Goal: Task Accomplishment & Management: Manage account settings

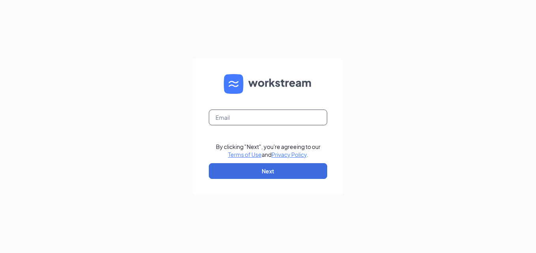
click at [263, 125] on input "text" at bounding box center [268, 118] width 118 height 16
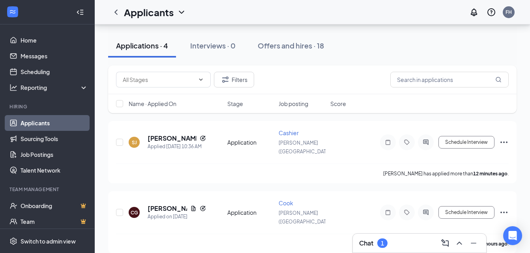
scroll to position [67, 0]
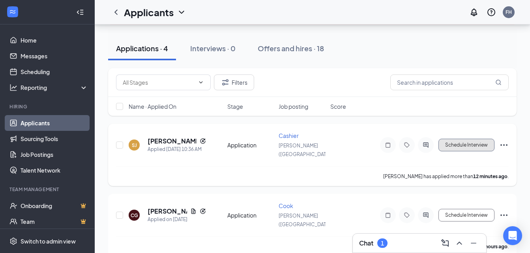
click at [461, 140] on button "Schedule Interview" at bounding box center [466, 145] width 56 height 13
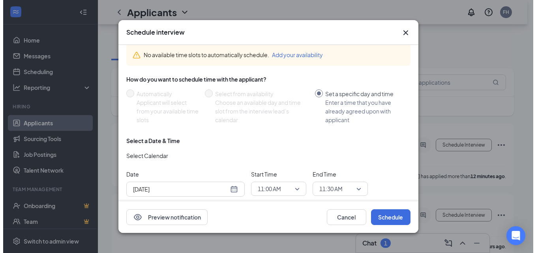
scroll to position [26, 0]
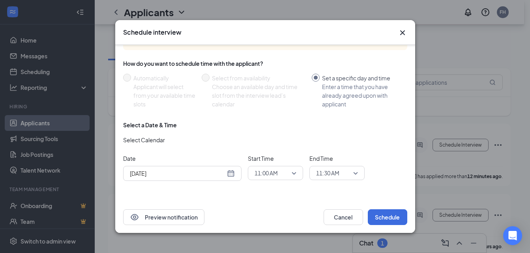
click at [401, 35] on icon "Cross" at bounding box center [402, 32] width 9 height 9
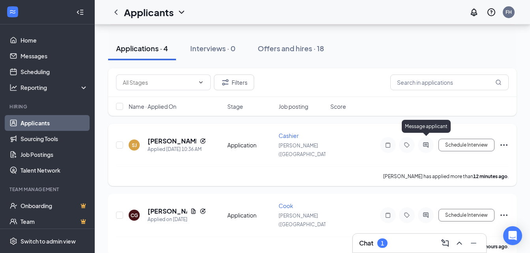
click at [425, 142] on icon "ActiveChat" at bounding box center [425, 145] width 9 height 6
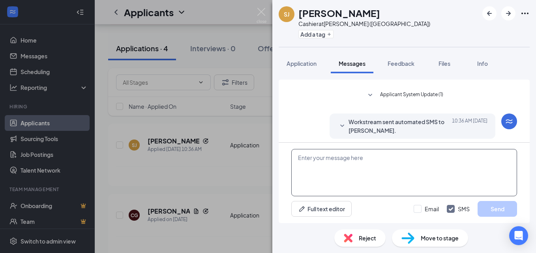
scroll to position [34, 0]
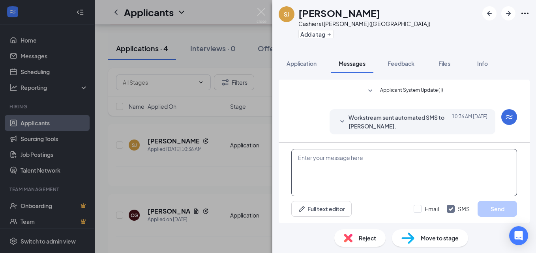
click at [325, 179] on textarea at bounding box center [404, 172] width 226 height 47
type textarea "can you come in [DATE]? if so what time?"
click at [492, 208] on button "Send" at bounding box center [496, 209] width 39 height 16
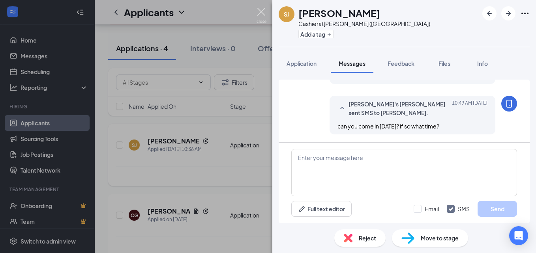
drag, startPoint x: 259, startPoint y: 8, endPoint x: 286, endPoint y: 127, distance: 121.9
click at [259, 8] on img at bounding box center [261, 15] width 10 height 15
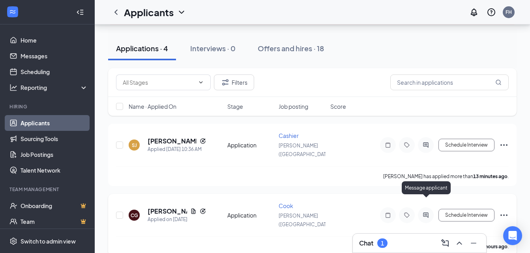
click at [425, 212] on icon "ActiveChat" at bounding box center [425, 215] width 9 height 6
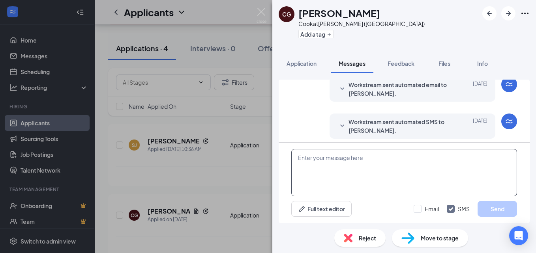
click at [395, 180] on textarea at bounding box center [404, 172] width 226 height 47
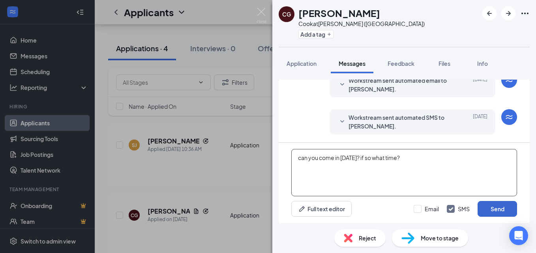
type textarea "can you come in [DATE]? if so what time?"
click at [488, 211] on button "Send" at bounding box center [496, 209] width 39 height 16
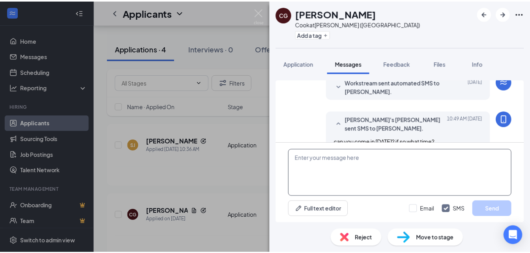
scroll to position [85, 0]
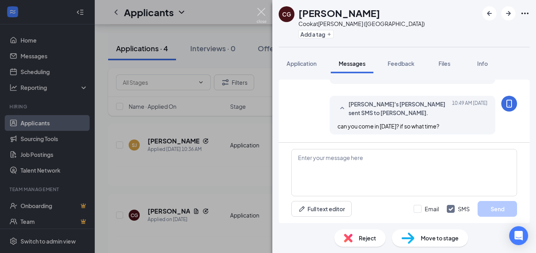
click at [260, 10] on img at bounding box center [261, 15] width 10 height 15
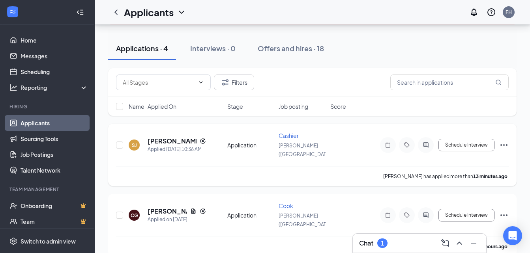
click at [506, 144] on icon "Ellipses" at bounding box center [503, 145] width 7 height 2
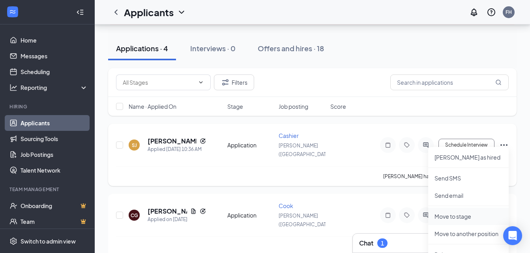
click at [470, 215] on p "Move to stage" at bounding box center [468, 217] width 68 height 8
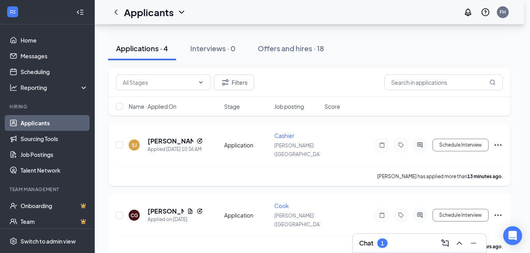
type input "[DATE]"
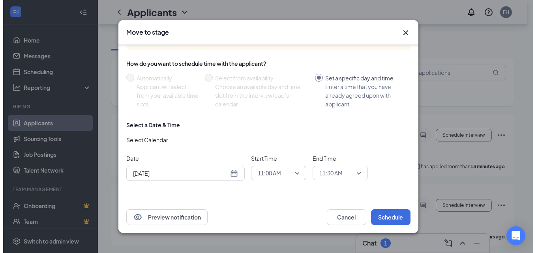
scroll to position [106, 0]
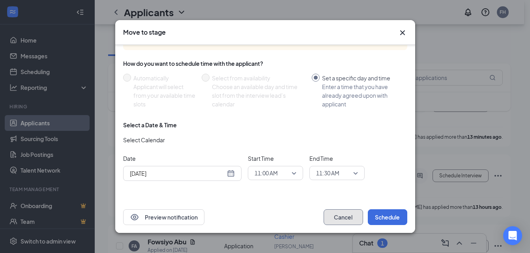
click at [349, 215] on button "Cancel" at bounding box center [342, 217] width 39 height 16
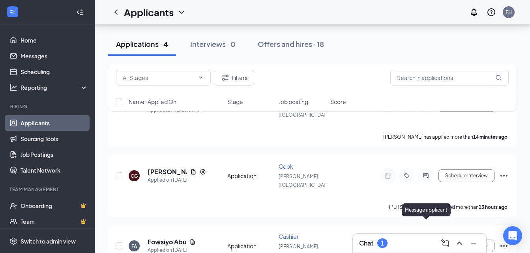
click at [426, 240] on icon "PrimaryDot" at bounding box center [430, 243] width 9 height 6
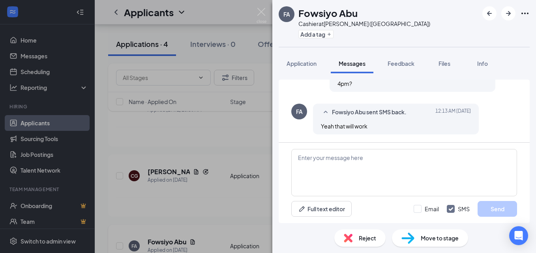
scroll to position [272, 0]
click at [395, 167] on textarea at bounding box center [404, 172] width 226 height 47
type textarea "can you come before 4pm?"
click at [507, 211] on button "Send" at bounding box center [496, 209] width 39 height 16
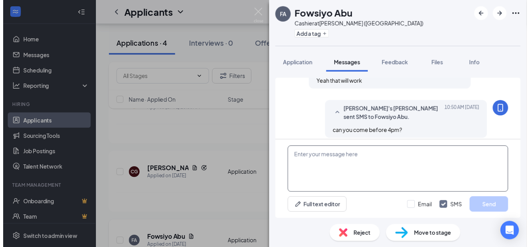
scroll to position [322, 0]
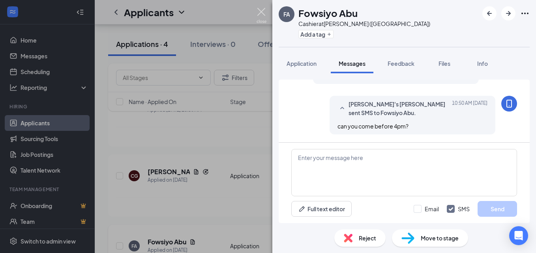
click at [260, 13] on img at bounding box center [261, 15] width 10 height 15
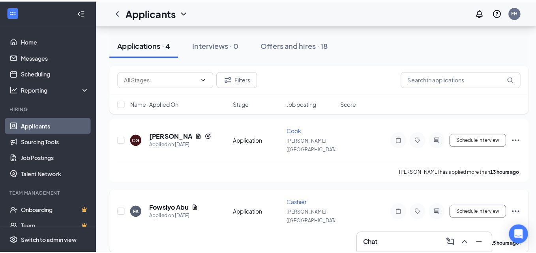
scroll to position [73, 0]
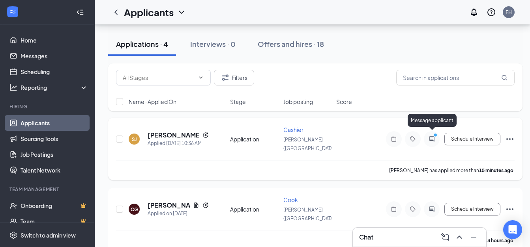
click at [431, 136] on icon "ActiveChat" at bounding box center [431, 139] width 9 height 6
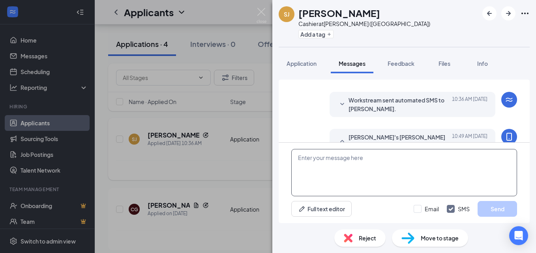
scroll to position [127, 0]
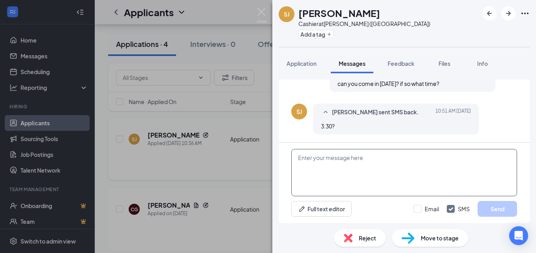
click at [387, 169] on textarea at bounding box center [404, 172] width 226 height 47
type textarea "see you then! thank you!"
click at [486, 208] on button "Send" at bounding box center [496, 209] width 39 height 16
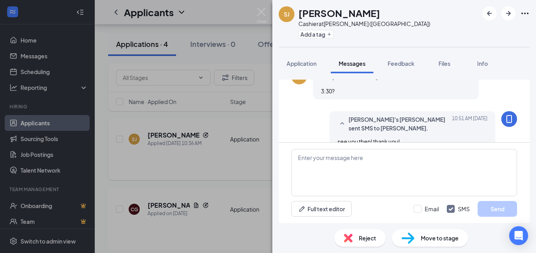
scroll to position [178, 0]
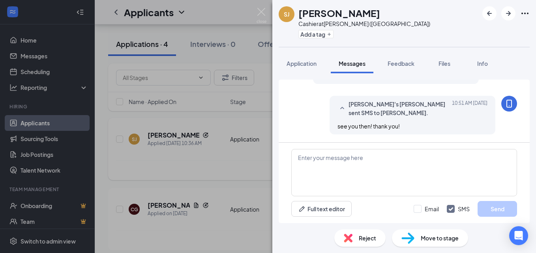
click at [442, 239] on span "Move to stage" at bounding box center [440, 238] width 38 height 9
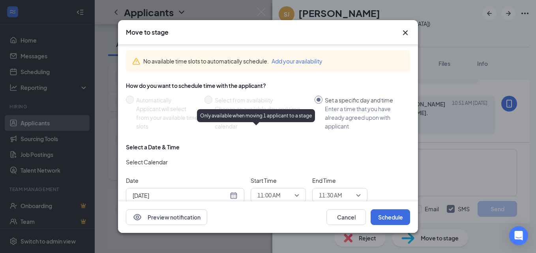
scroll to position [53, 0]
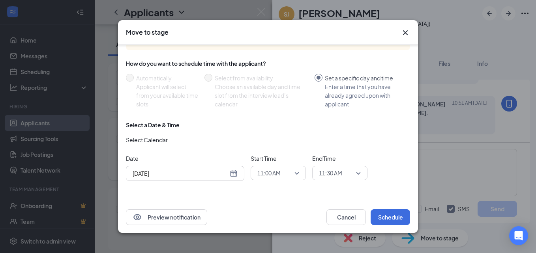
click at [297, 175] on span "11:00 AM" at bounding box center [278, 173] width 42 height 12
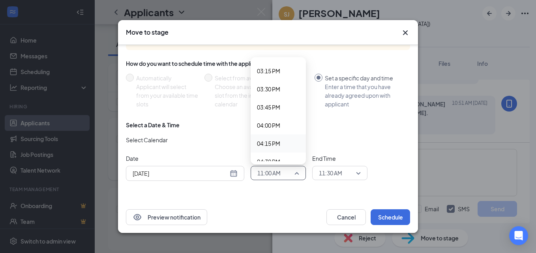
scroll to position [1111, 0]
click at [274, 86] on span "03:30 PM" at bounding box center [268, 84] width 23 height 9
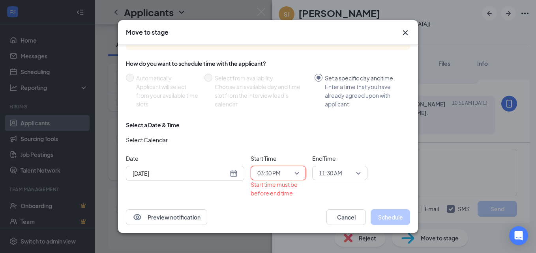
click at [357, 173] on span "11:30 AM" at bounding box center [340, 173] width 42 height 12
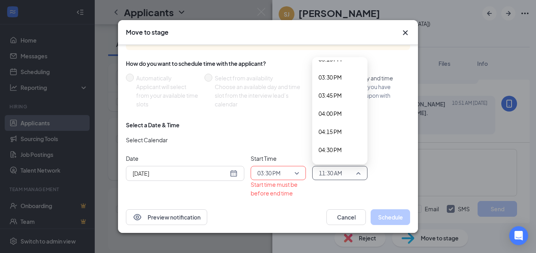
scroll to position [1108, 0]
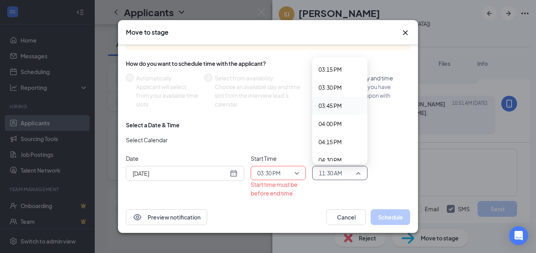
click at [329, 107] on span "03:45 PM" at bounding box center [329, 105] width 23 height 9
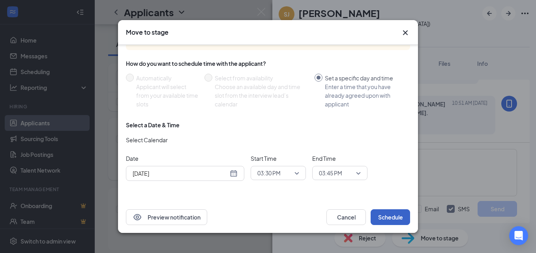
click at [384, 218] on button "Schedule" at bounding box center [389, 217] width 39 height 16
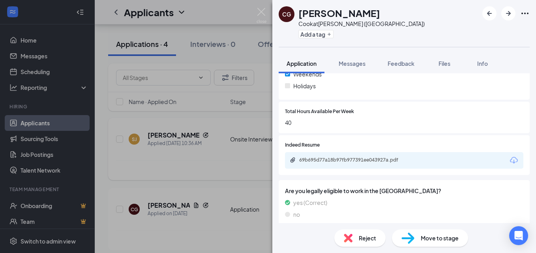
scroll to position [336, 0]
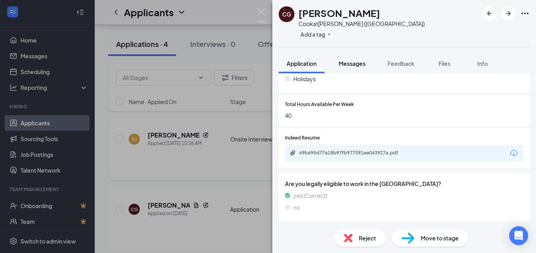
click at [354, 68] on button "Messages" at bounding box center [352, 64] width 43 height 20
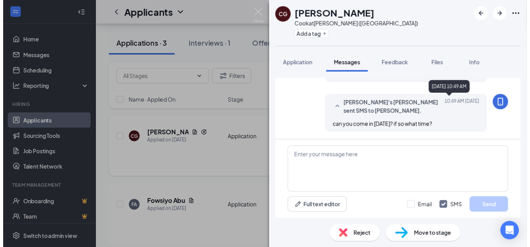
scroll to position [85, 0]
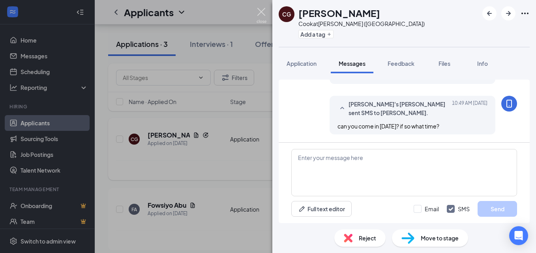
click at [264, 13] on img at bounding box center [261, 15] width 10 height 15
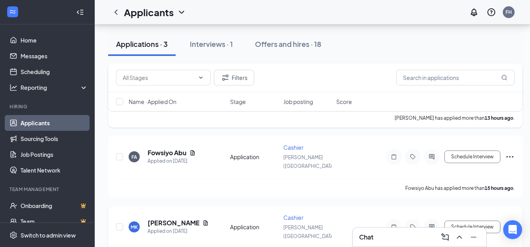
scroll to position [129, 0]
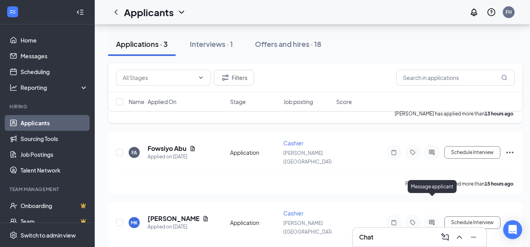
click at [434, 220] on icon "ActiveChat" at bounding box center [431, 222] width 5 height 5
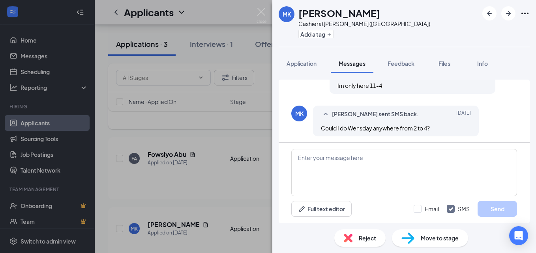
scroll to position [240, 0]
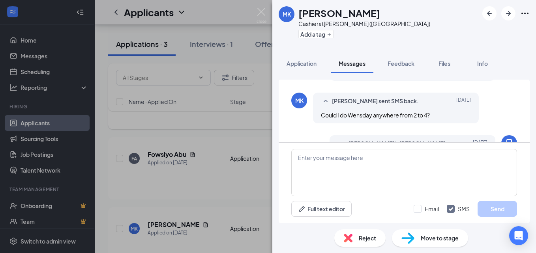
click at [433, 242] on span "Move to stage" at bounding box center [440, 238] width 38 height 9
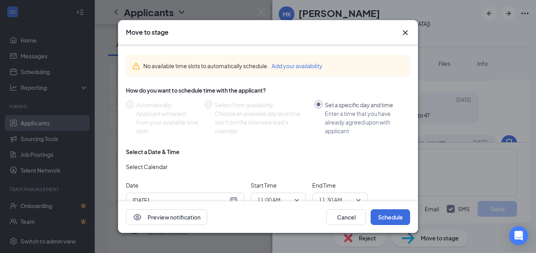
scroll to position [53, 0]
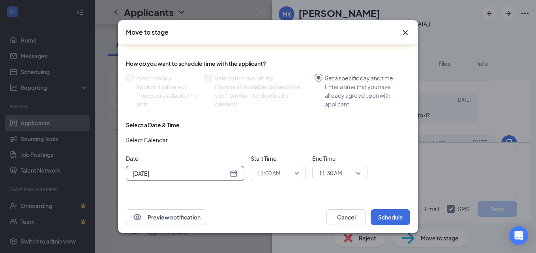
click at [232, 174] on div "[DATE]" at bounding box center [185, 173] width 105 height 9
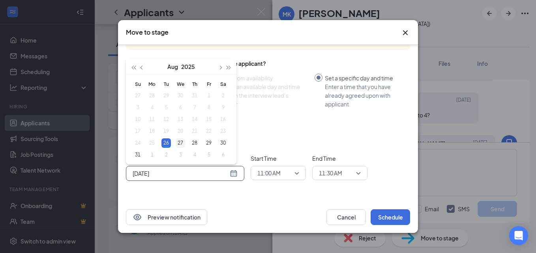
type input "[DATE]"
click at [179, 143] on div "27" at bounding box center [180, 142] width 9 height 9
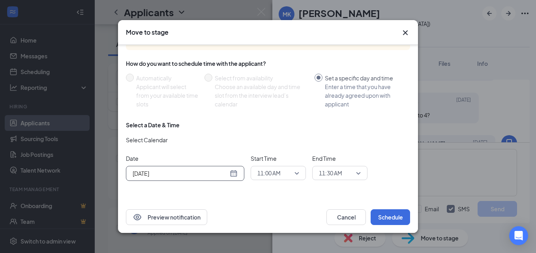
click at [297, 174] on span "11:00 AM" at bounding box center [278, 173] width 42 height 12
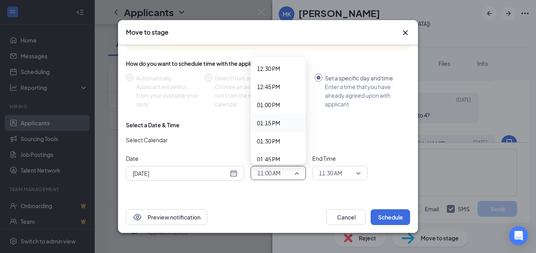
scroll to position [953, 0]
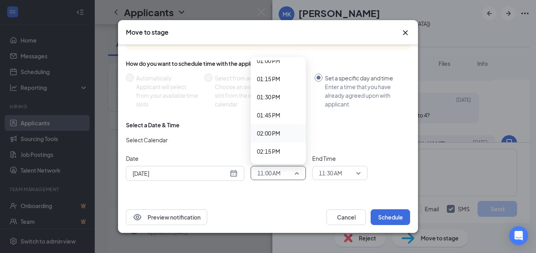
click at [275, 135] on span "02:00 PM" at bounding box center [268, 133] width 23 height 9
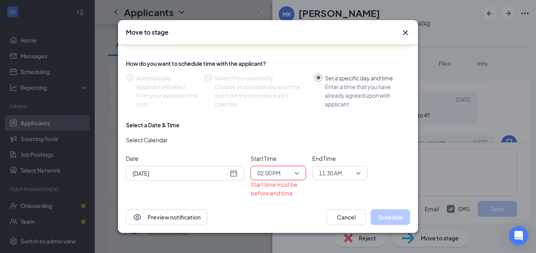
click at [351, 176] on span "11:30 AM" at bounding box center [336, 173] width 35 height 12
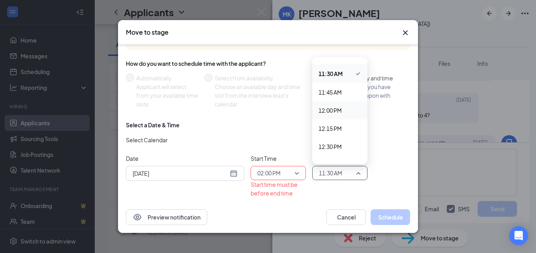
scroll to position [950, 0]
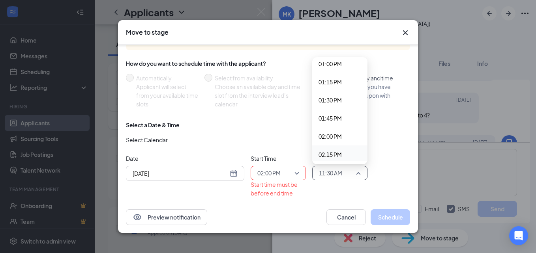
click at [330, 155] on span "02:15 PM" at bounding box center [329, 154] width 23 height 9
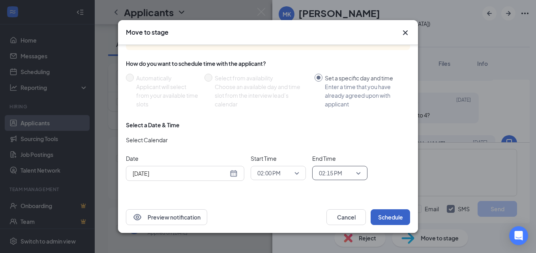
click at [378, 219] on button "Schedule" at bounding box center [389, 217] width 39 height 16
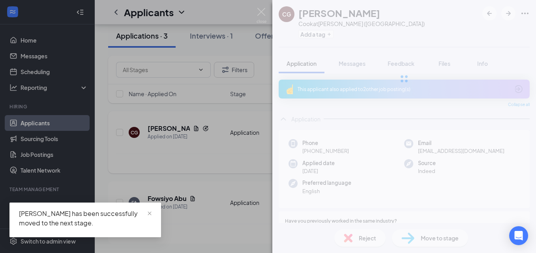
scroll to position [62, 0]
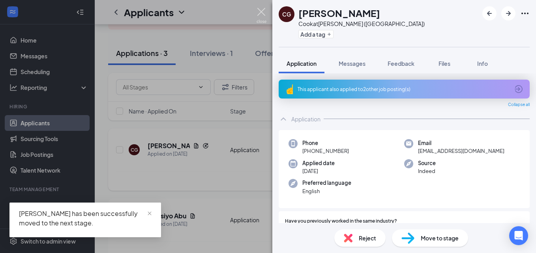
drag, startPoint x: 260, startPoint y: 11, endPoint x: 265, endPoint y: 124, distance: 112.9
click at [262, 11] on img at bounding box center [261, 15] width 10 height 15
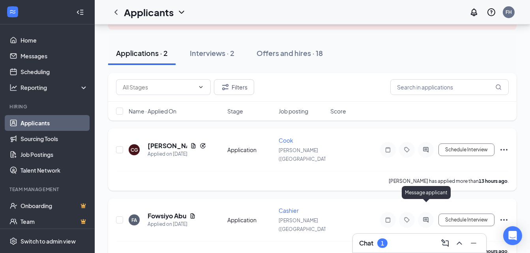
click at [426, 217] on icon "ActiveChat" at bounding box center [425, 220] width 9 height 6
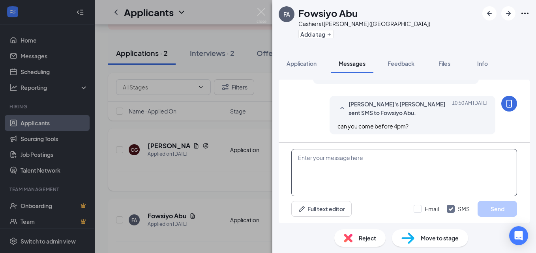
scroll to position [322, 0]
click at [360, 164] on textarea at bounding box center [404, 172] width 226 height 47
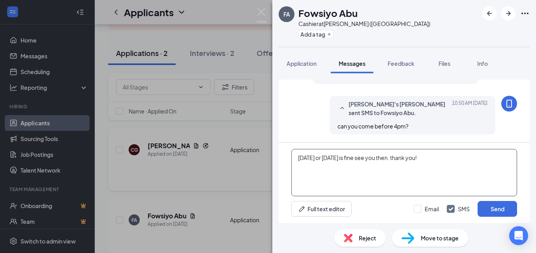
type textarea "[DATE] or [DATE] is fine see you then. thank you!"
click at [504, 200] on div "[DATE] or [DATE] is fine see you then. thank you! Full text editor Email SMS Se…" at bounding box center [404, 183] width 251 height 80
click at [498, 206] on button "Send" at bounding box center [496, 209] width 39 height 16
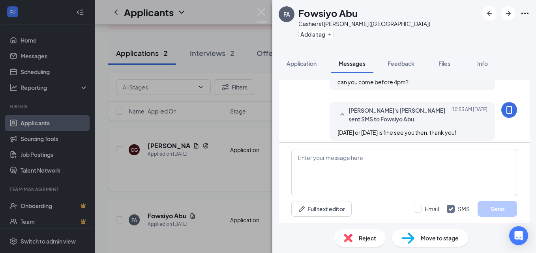
scroll to position [373, 0]
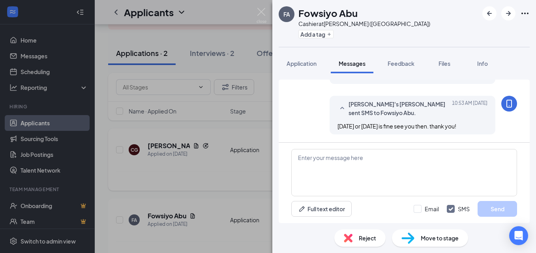
click at [447, 240] on span "Move to stage" at bounding box center [440, 238] width 38 height 9
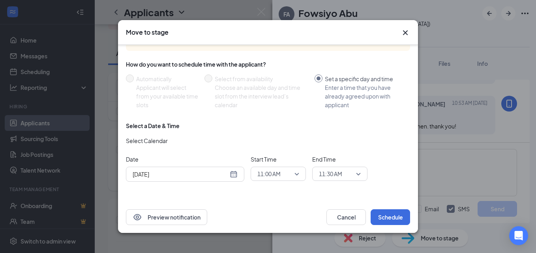
scroll to position [53, 0]
click at [233, 174] on div "[DATE]" at bounding box center [185, 173] width 105 height 9
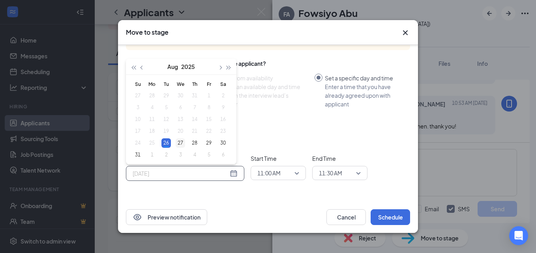
click at [183, 140] on div "27" at bounding box center [180, 142] width 9 height 9
type input "[DATE]"
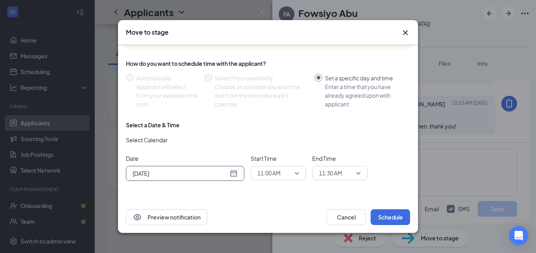
click at [298, 176] on span "11:00 AM" at bounding box center [278, 173] width 42 height 12
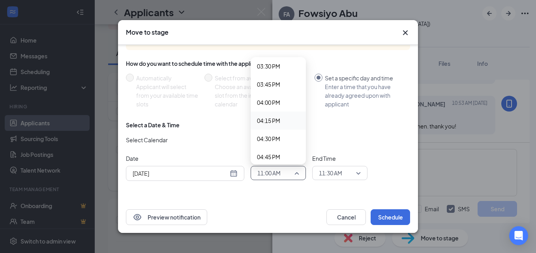
scroll to position [1090, 0]
click at [277, 105] on span "03:30 PM" at bounding box center [268, 105] width 23 height 9
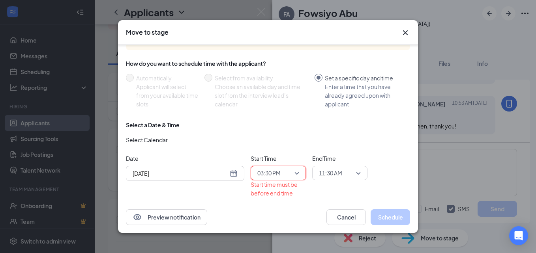
click at [358, 172] on span "11:30 AM" at bounding box center [340, 173] width 42 height 12
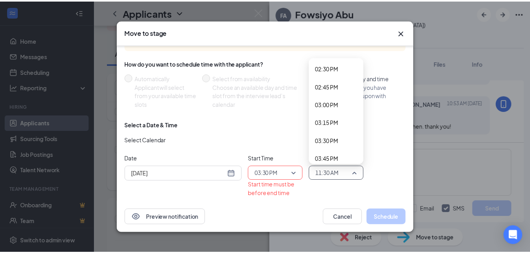
scroll to position [1068, 0]
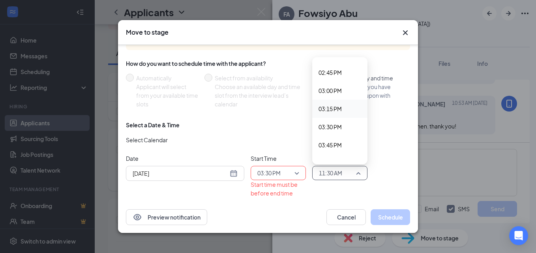
click at [330, 104] on div "03:15 PM" at bounding box center [339, 109] width 55 height 18
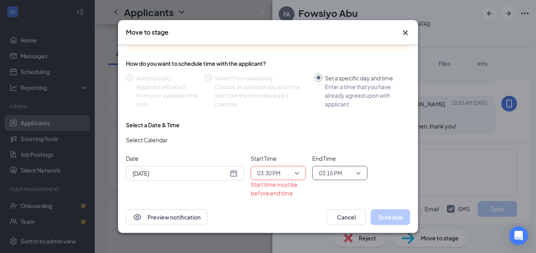
click at [341, 172] on span "03:15 PM" at bounding box center [330, 173] width 23 height 12
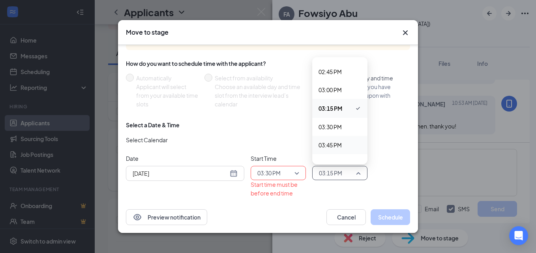
click at [337, 142] on span "03:45 PM" at bounding box center [329, 145] width 23 height 9
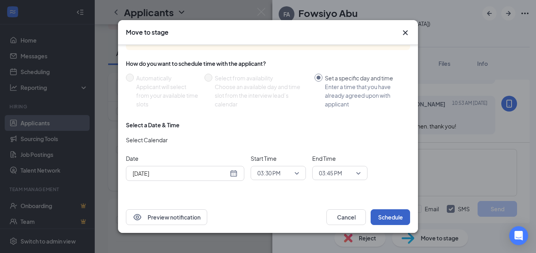
click at [378, 215] on button "Schedule" at bounding box center [389, 217] width 39 height 16
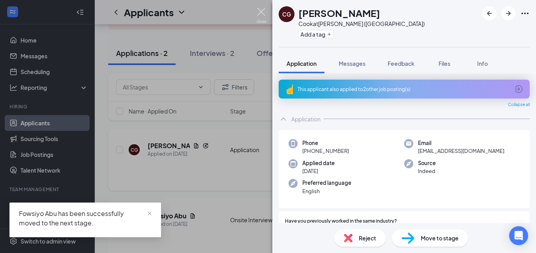
click at [261, 14] on img at bounding box center [261, 15] width 10 height 15
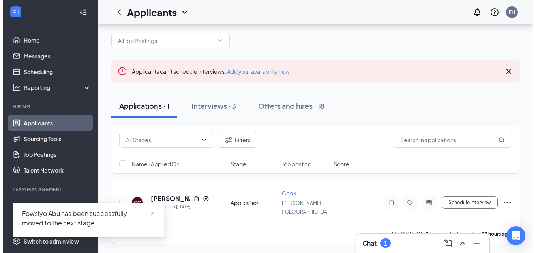
scroll to position [0, 0]
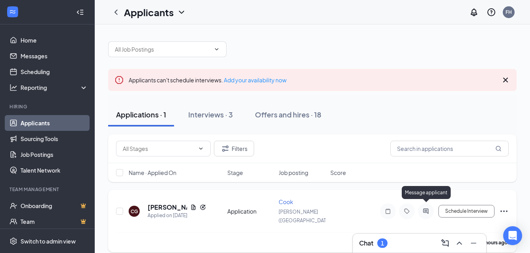
click at [427, 208] on icon "ActiveChat" at bounding box center [425, 211] width 9 height 6
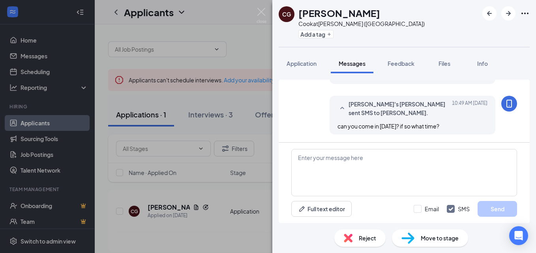
scroll to position [4, 0]
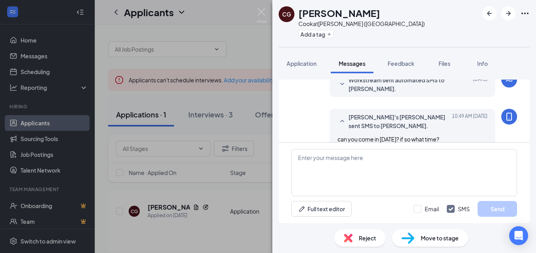
scroll to position [85, 0]
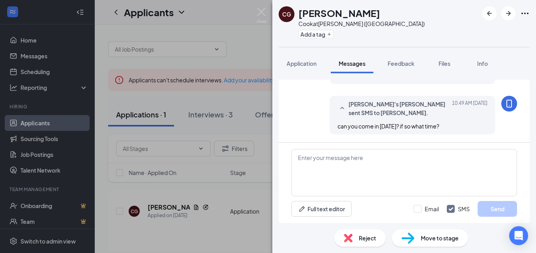
click at [428, 241] on span "Move to stage" at bounding box center [440, 238] width 38 height 9
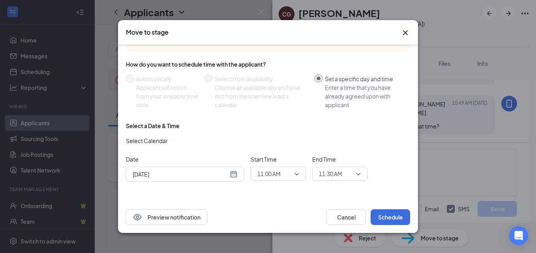
scroll to position [53, 0]
click at [295, 174] on span "11:00 AM" at bounding box center [278, 173] width 42 height 12
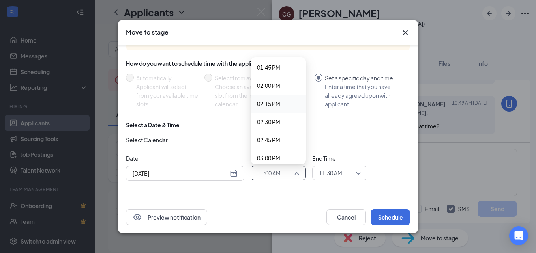
scroll to position [993, 0]
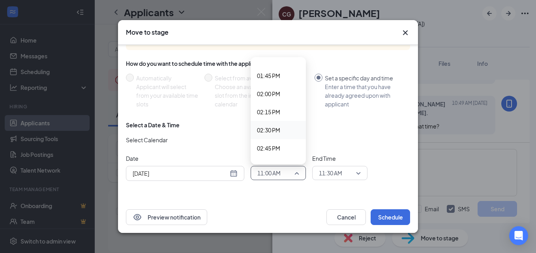
click at [275, 126] on span "02:30 PM" at bounding box center [268, 130] width 23 height 9
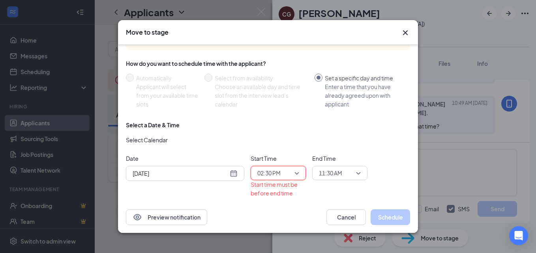
click at [351, 174] on span "11:30 AM" at bounding box center [336, 173] width 35 height 12
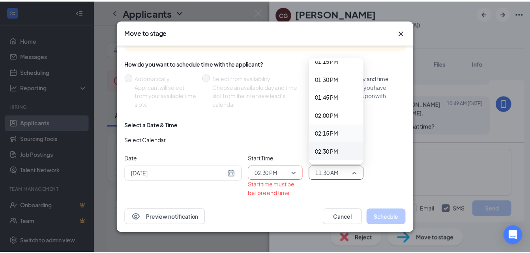
scroll to position [989, 0]
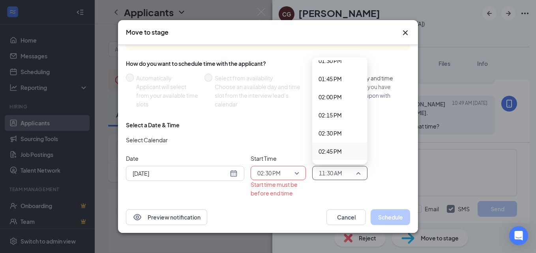
click at [336, 150] on span "02:45 PM" at bounding box center [329, 151] width 23 height 9
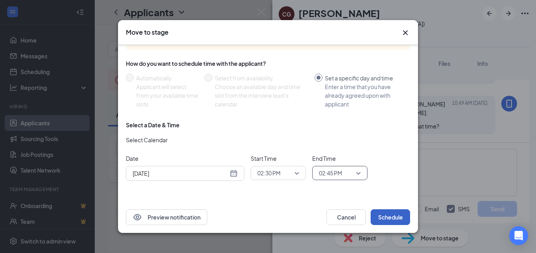
click at [384, 213] on button "Schedule" at bounding box center [389, 217] width 39 height 16
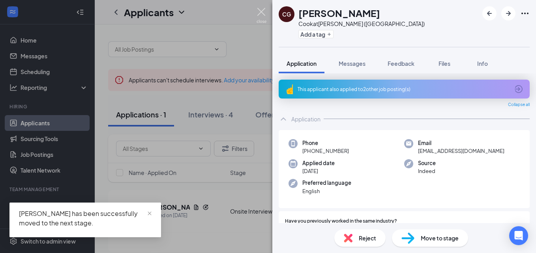
click at [262, 14] on img at bounding box center [261, 15] width 10 height 15
